Goal: Navigation & Orientation: Understand site structure

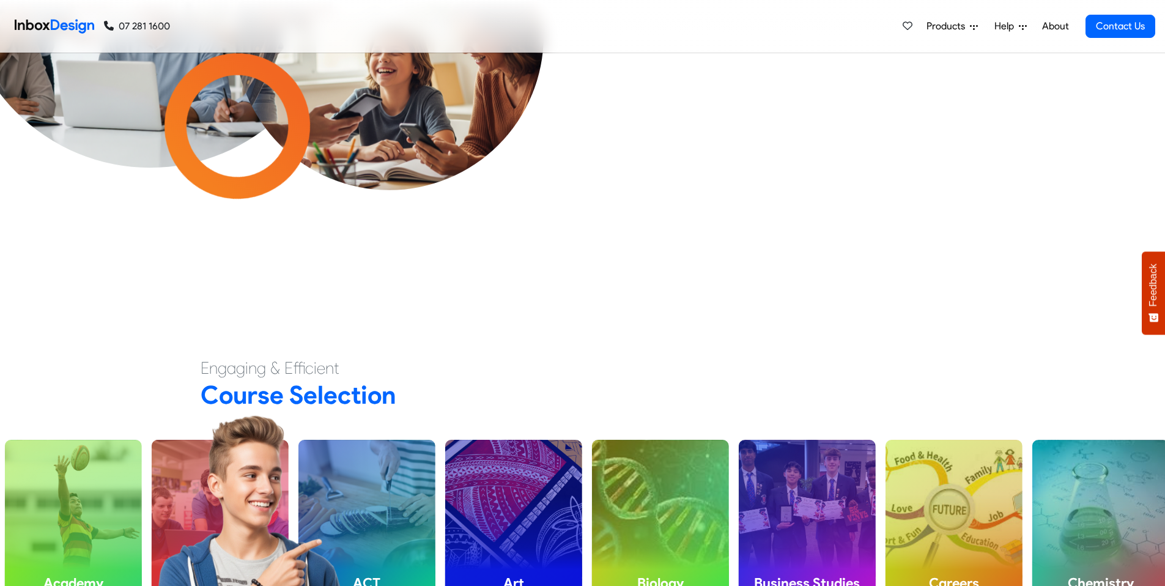
scroll to position [589, 0]
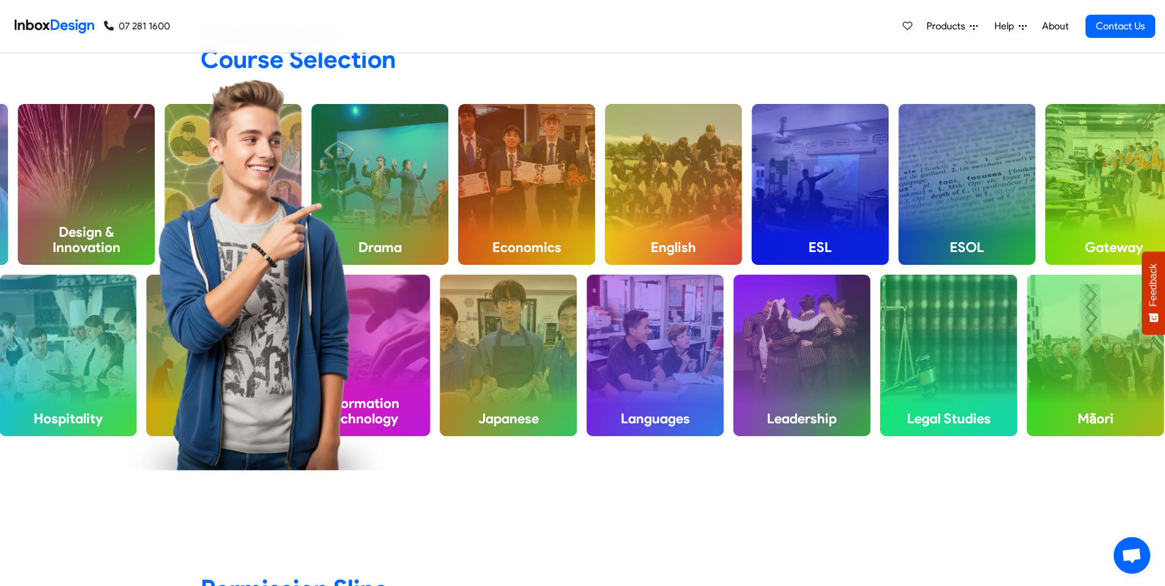
checkbox input "true"
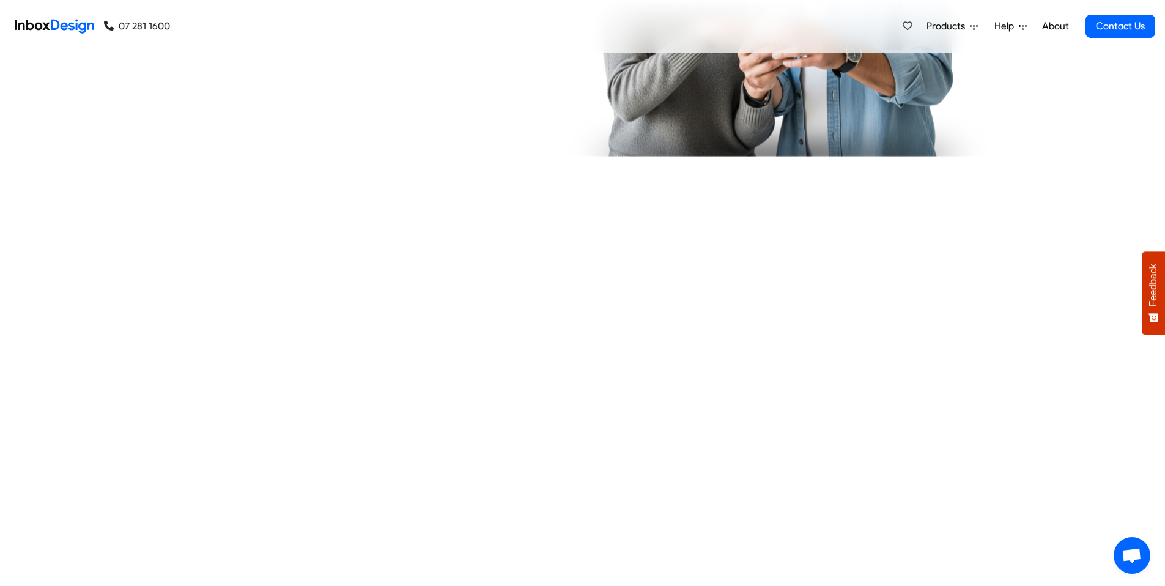
checkbox input "true"
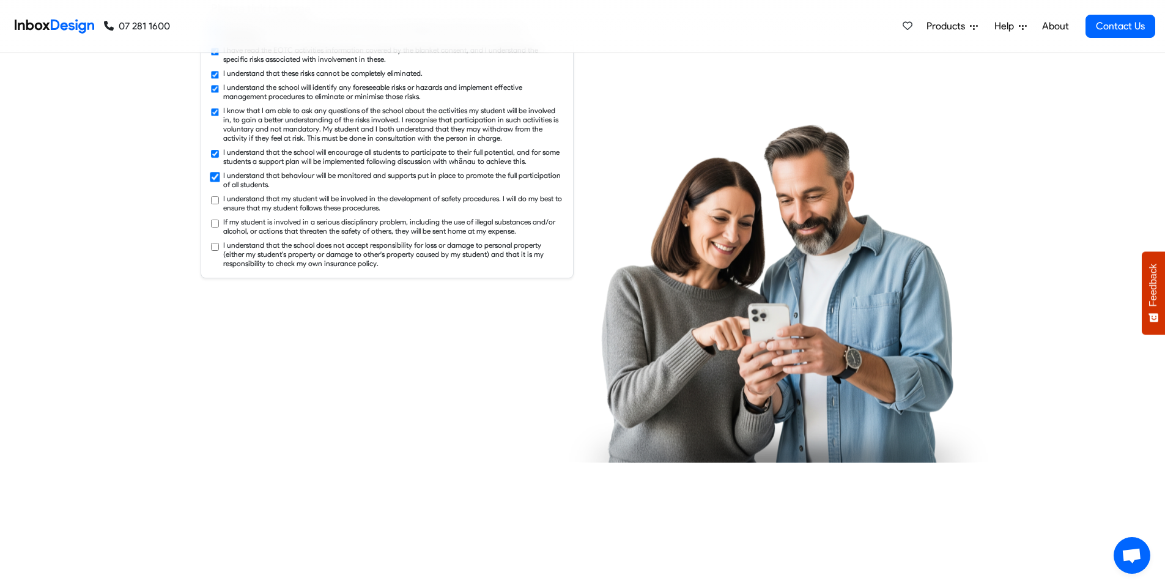
checkbox input "true"
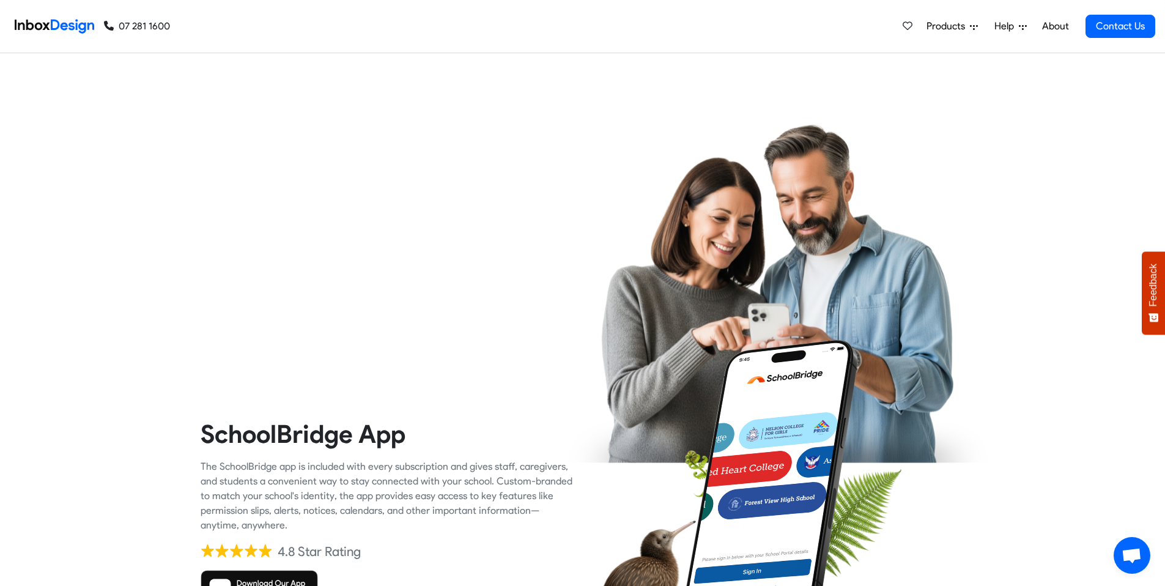
checkbox input "true"
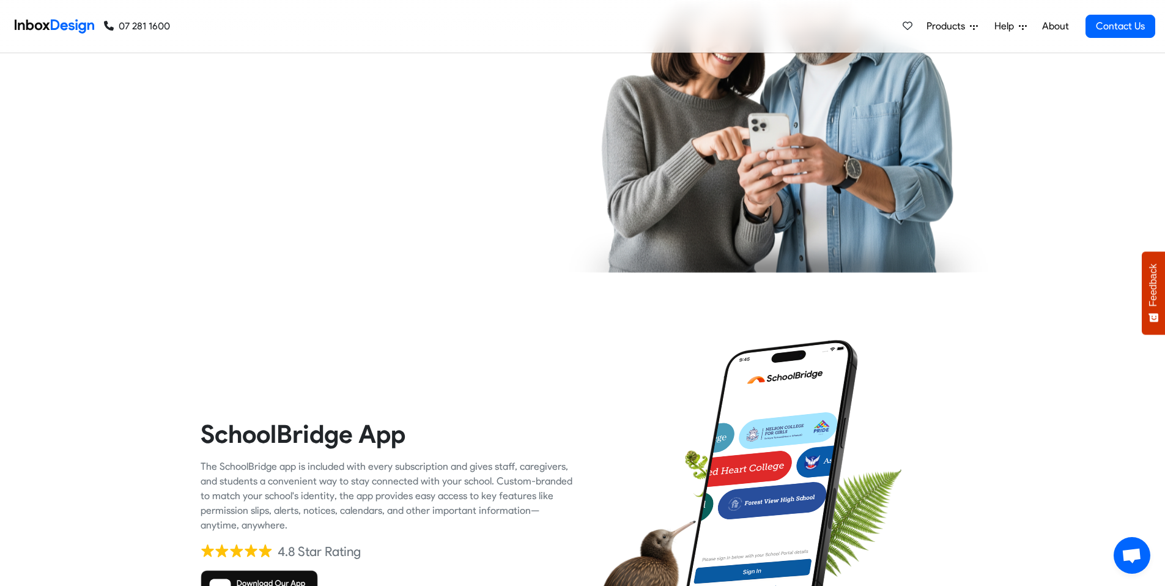
checkbox input "true"
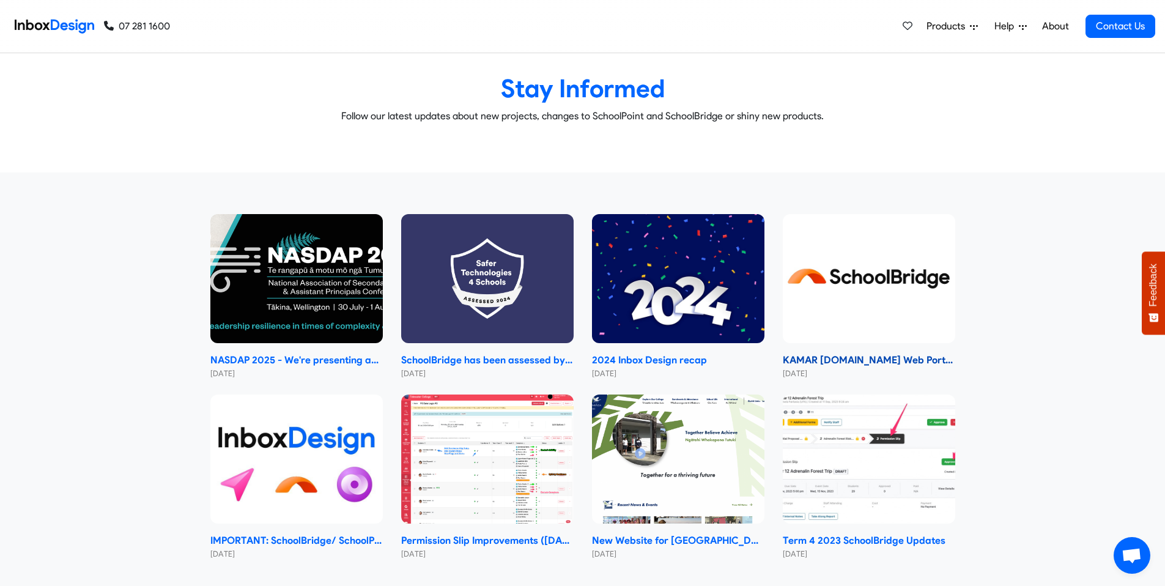
scroll to position [6050, 0]
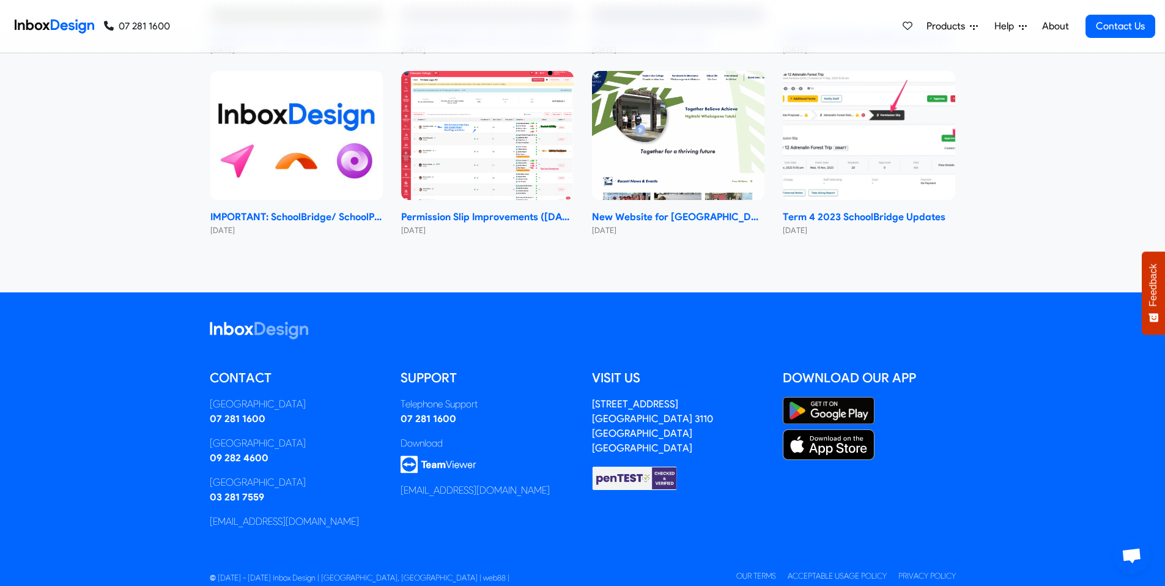
click at [1006, 27] on span "Help" at bounding box center [1006, 26] width 24 height 15
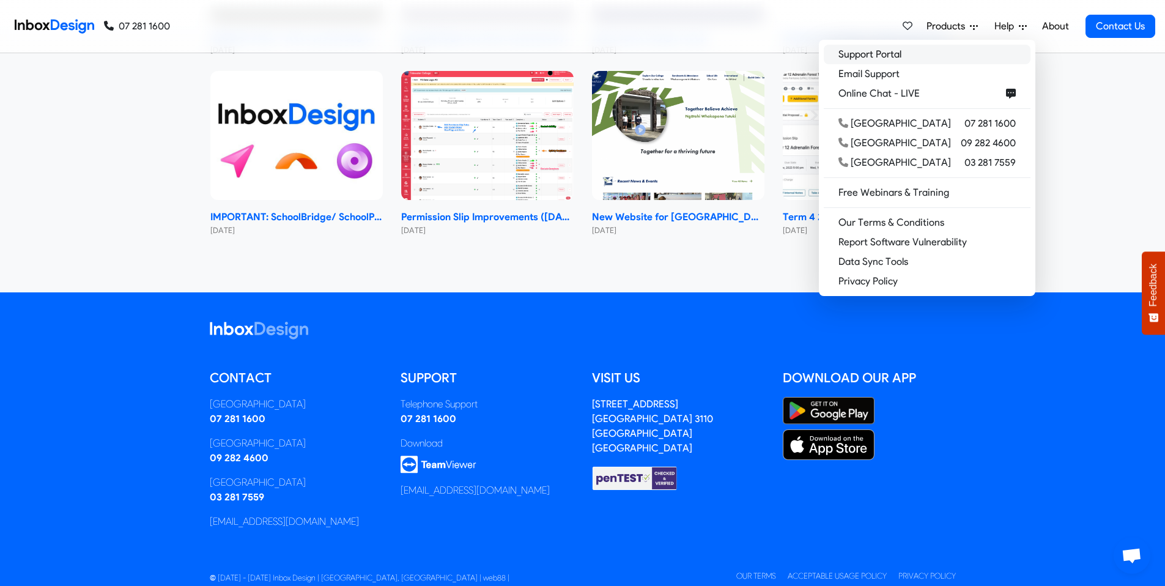
click at [932, 50] on link "Support Portal" at bounding box center [926, 55] width 207 height 20
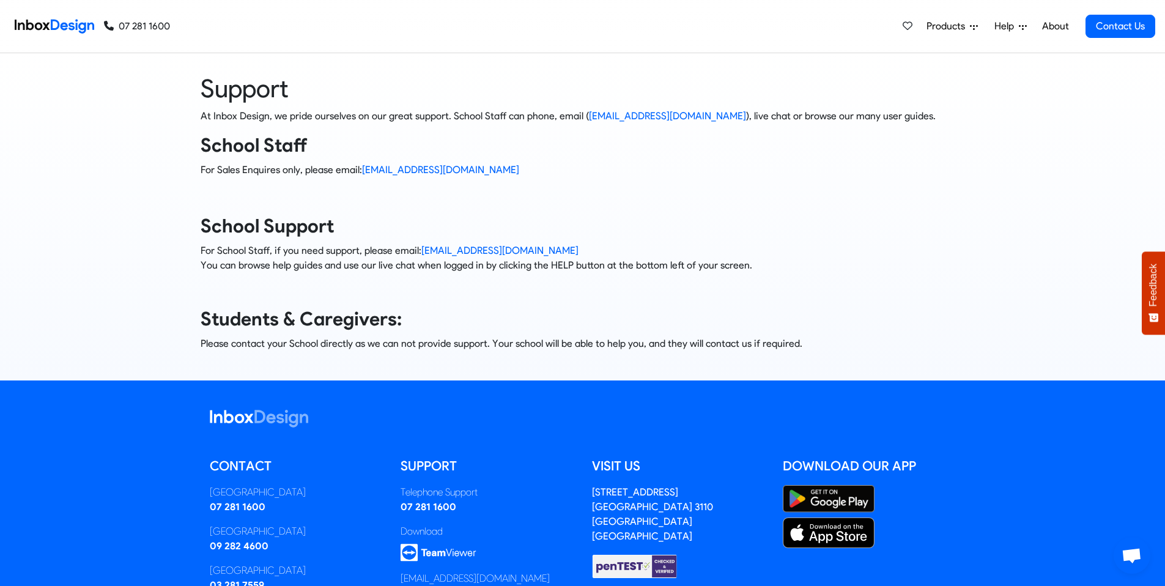
click at [1017, 30] on span "Help" at bounding box center [1006, 26] width 24 height 15
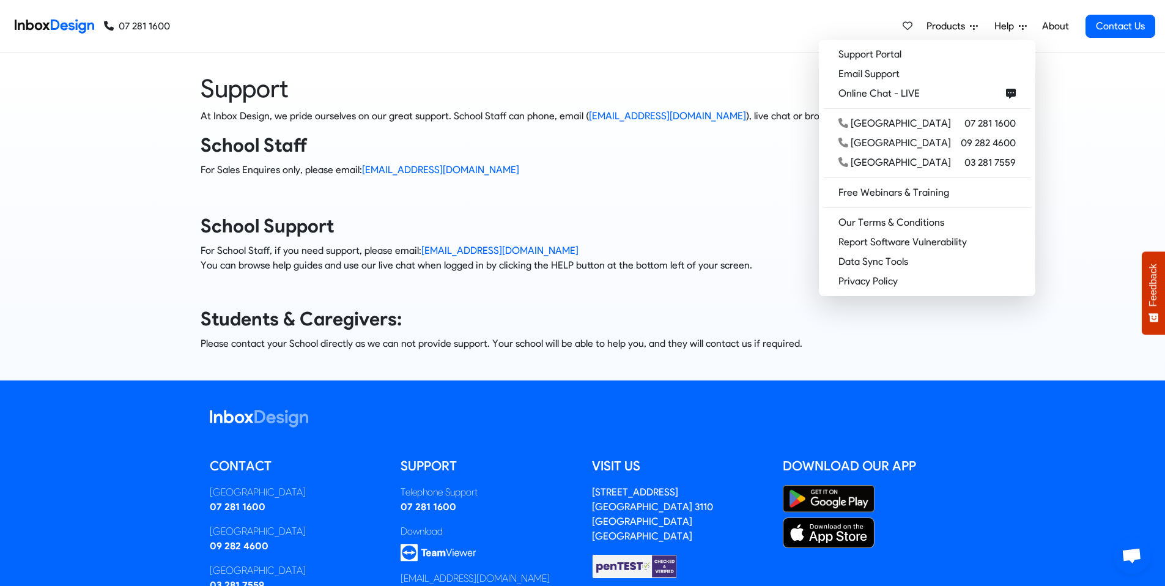
click at [1051, 26] on link "About" at bounding box center [1055, 26] width 34 height 24
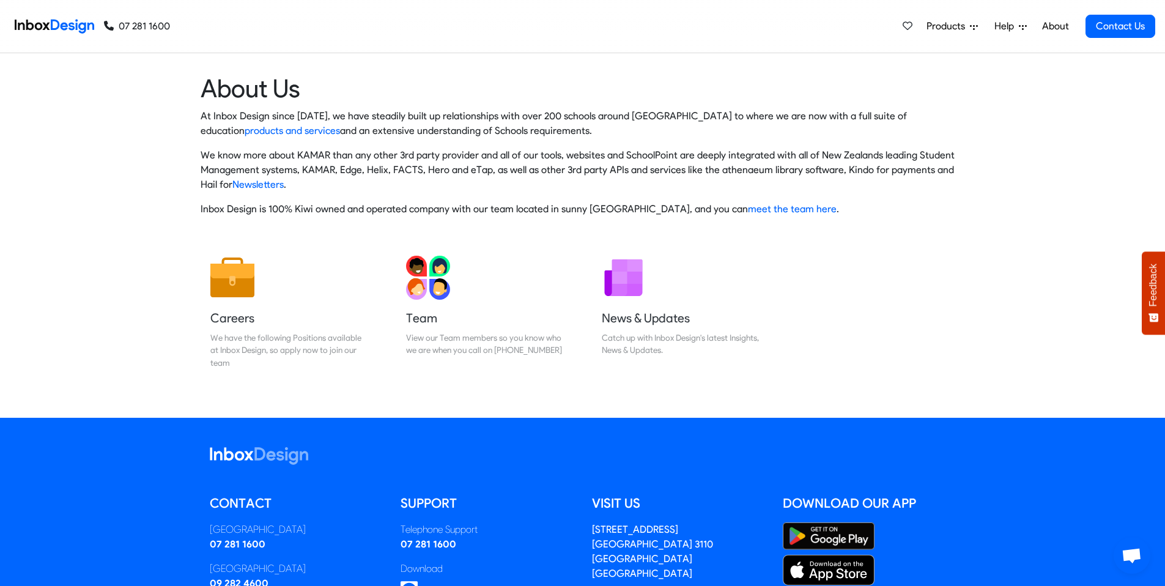
click at [931, 27] on span "Products" at bounding box center [947, 26] width 43 height 15
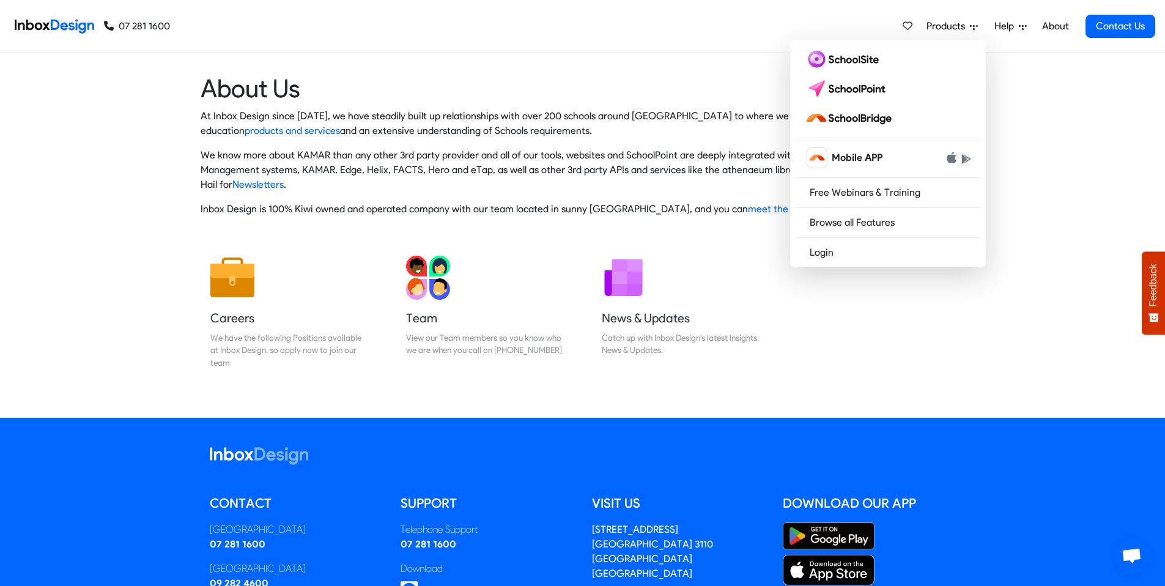
click at [614, 88] on heading "About Us" at bounding box center [583, 88] width 764 height 31
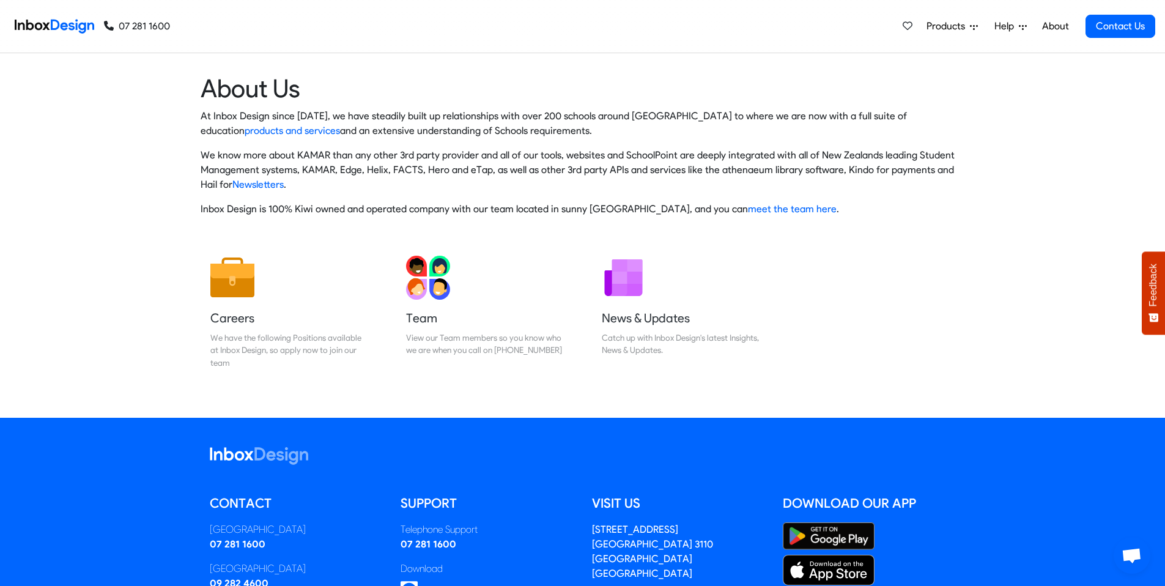
click at [39, 23] on img at bounding box center [54, 26] width 79 height 24
